Goal: Navigation & Orientation: Find specific page/section

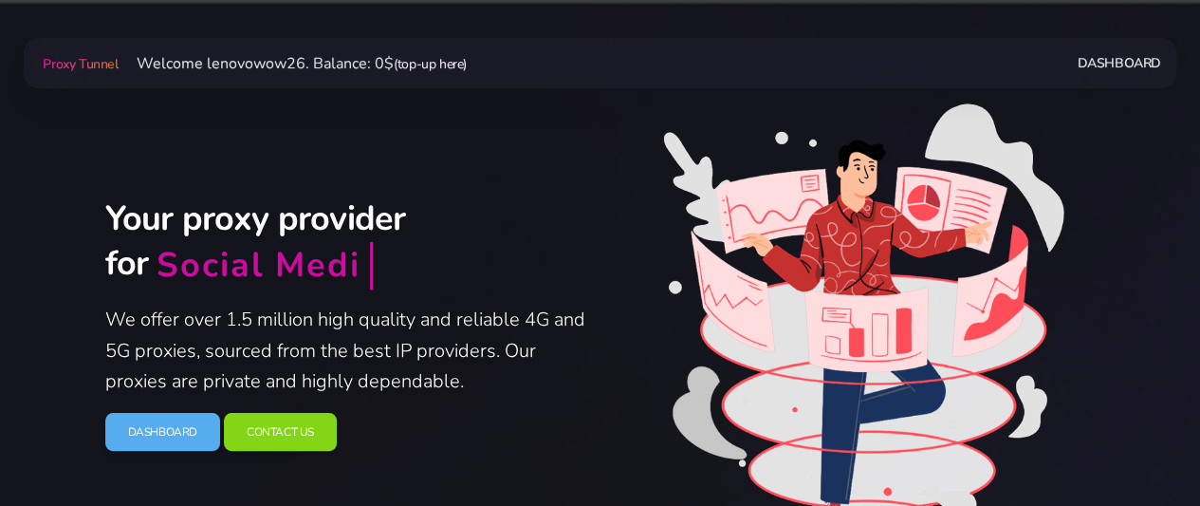
click at [453, 61] on link "(top-up here)" at bounding box center [430, 64] width 73 height 18
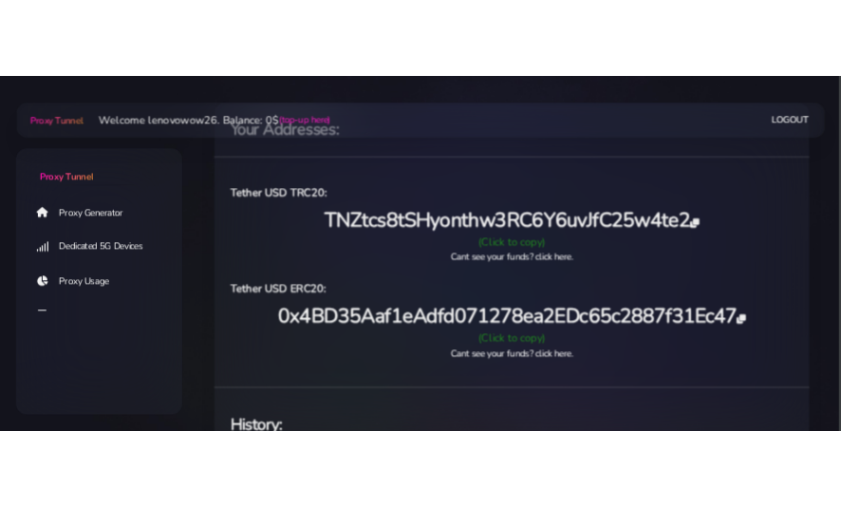
scroll to position [95, 0]
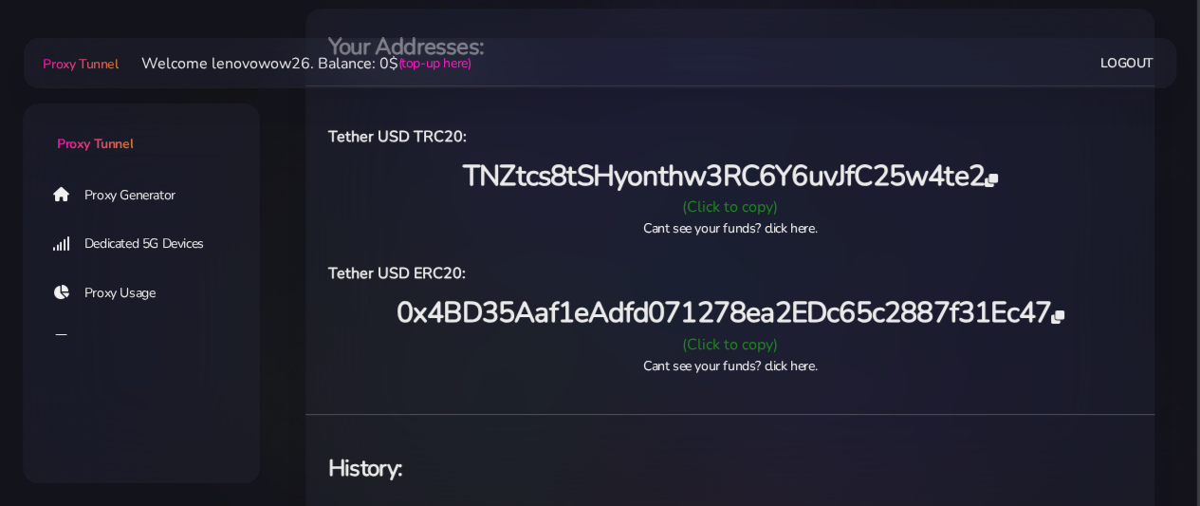
click at [997, 184] on icon at bounding box center [991, 180] width 12 height 13
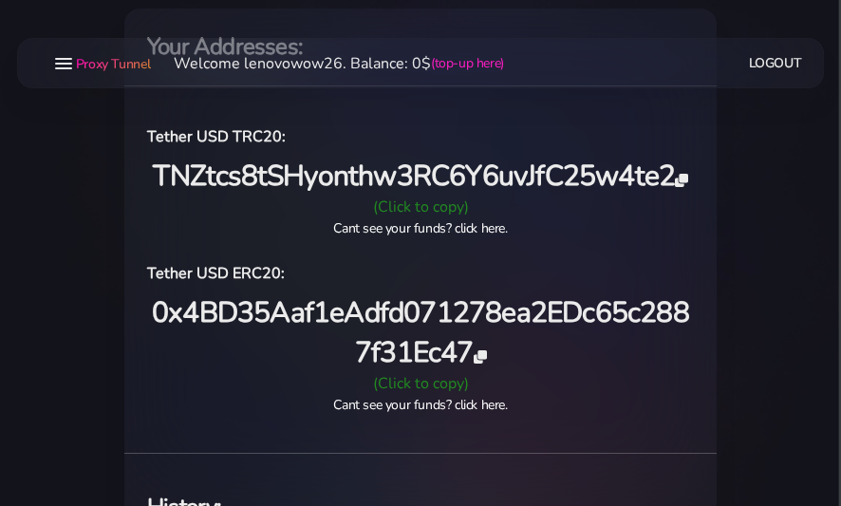
click at [443, 204] on div "(Click to copy)" at bounding box center [420, 206] width 569 height 23
click at [6, 270] on main "Proxy Tunnel Welcome lenovowow26. Balance: 0$ (top-up here) Logout" at bounding box center [420, 451] width 841 height 931
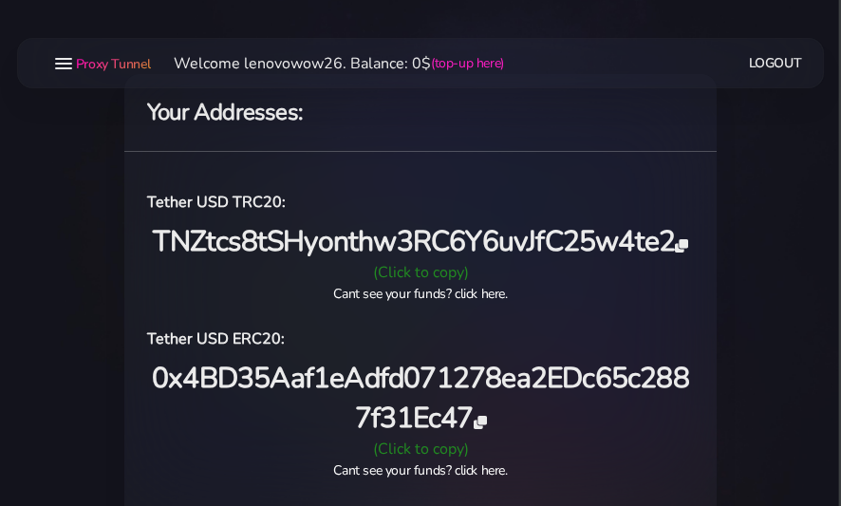
scroll to position [0, 0]
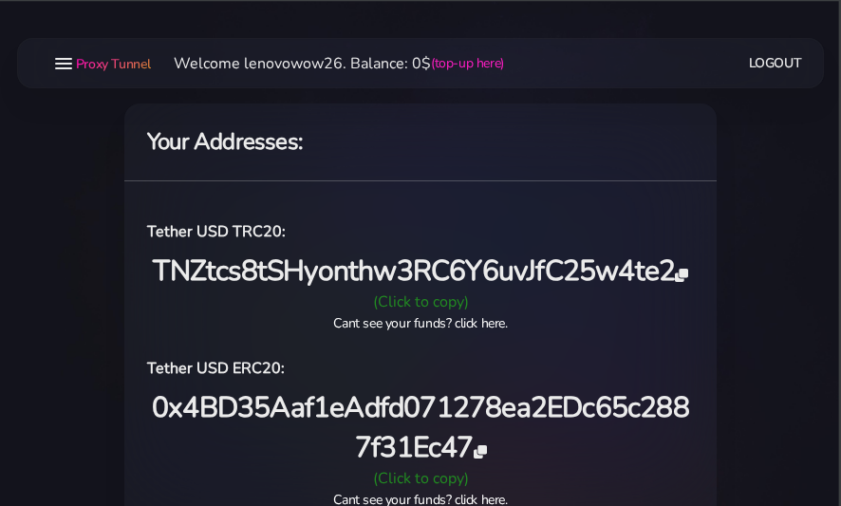
click at [74, 62] on link "Proxy Tunnel" at bounding box center [111, 63] width 79 height 30
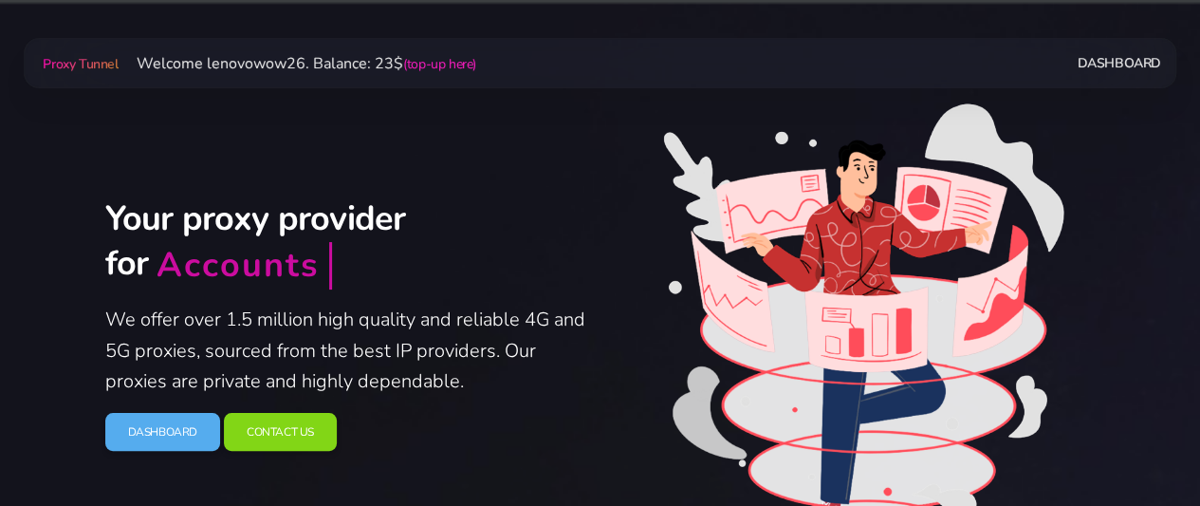
click at [1102, 61] on link "Dashboard" at bounding box center [1118, 63] width 83 height 35
